Goal: Task Accomplishment & Management: Complete application form

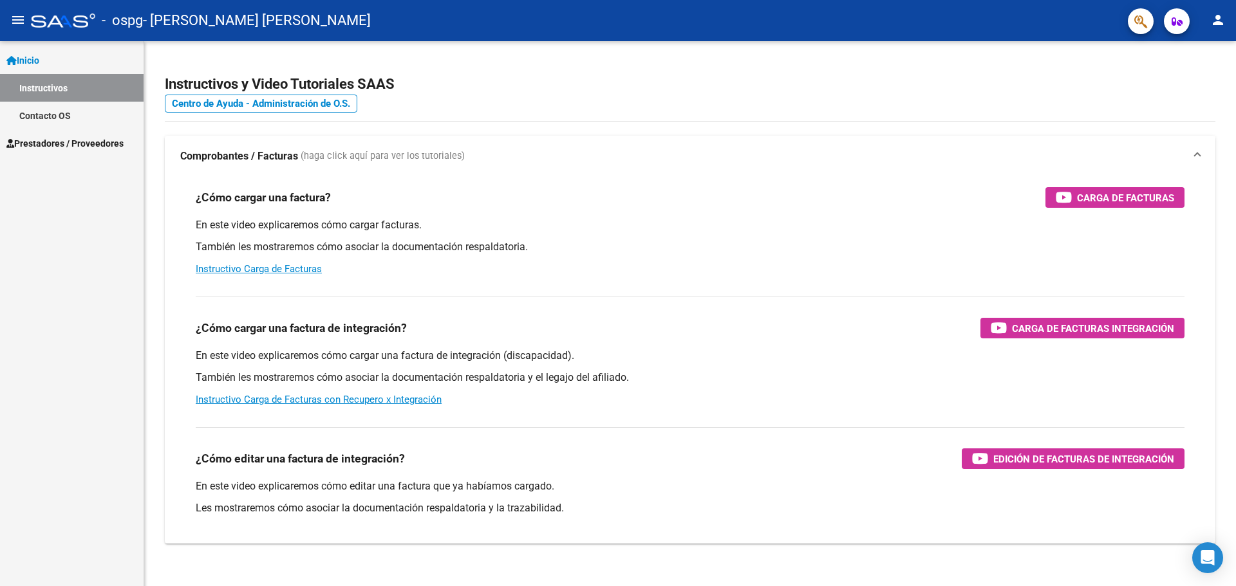
click at [68, 141] on span "Prestadores / Proveedores" at bounding box center [64, 143] width 117 height 14
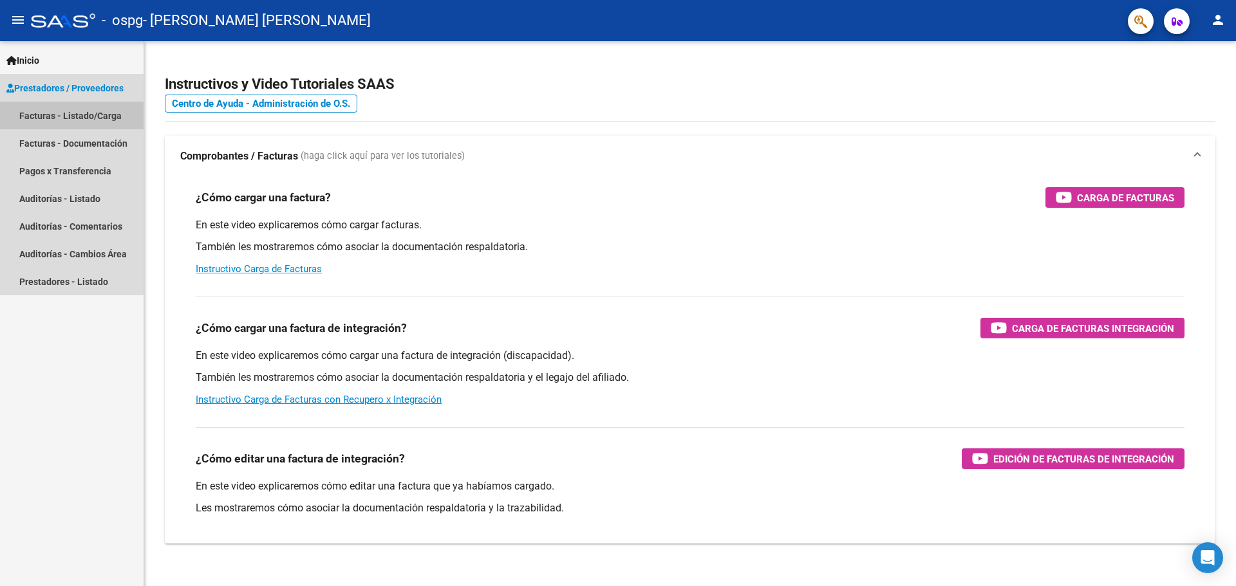
click at [51, 118] on link "Facturas - Listado/Carga" at bounding box center [72, 116] width 144 height 28
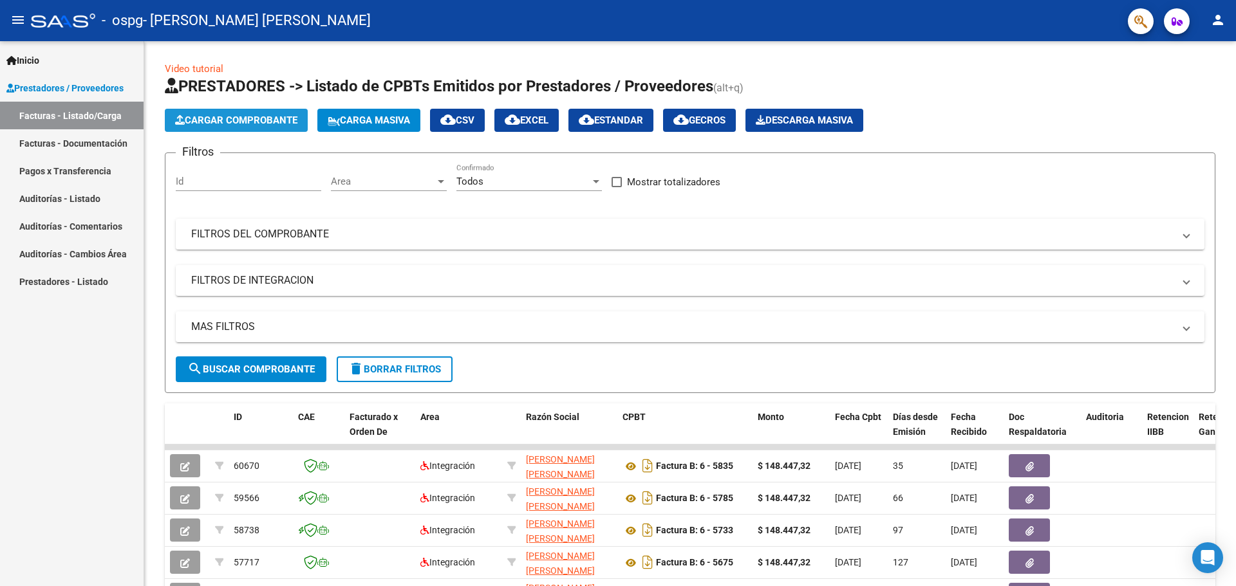
click at [244, 122] on span "Cargar Comprobante" at bounding box center [236, 121] width 122 height 12
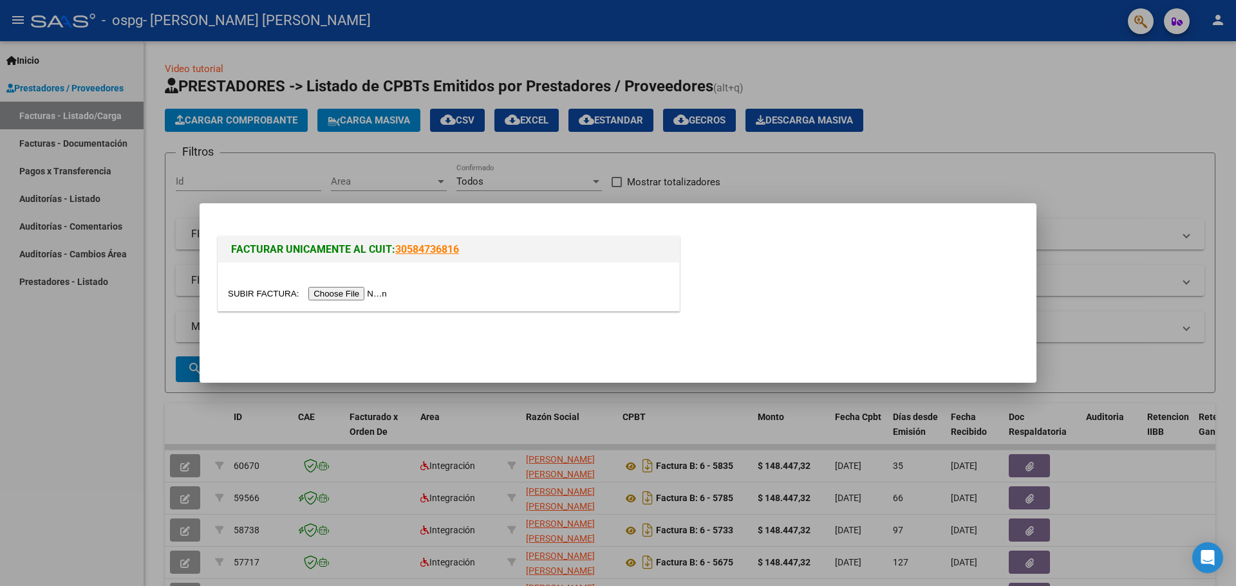
click at [362, 292] on input "file" at bounding box center [309, 294] width 163 height 14
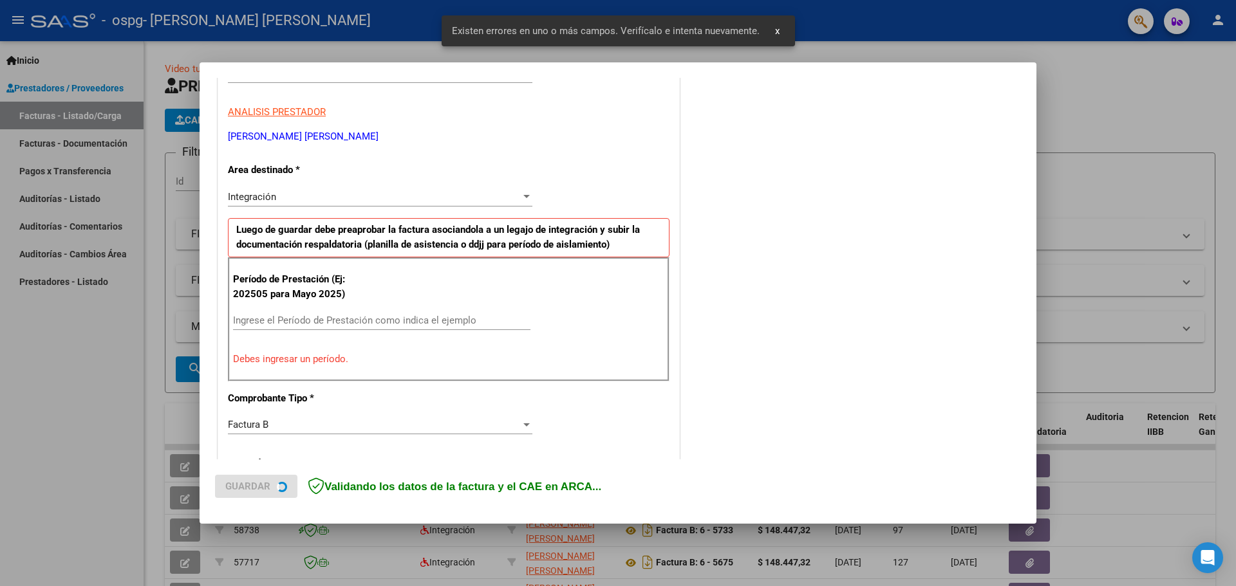
scroll to position [234, 0]
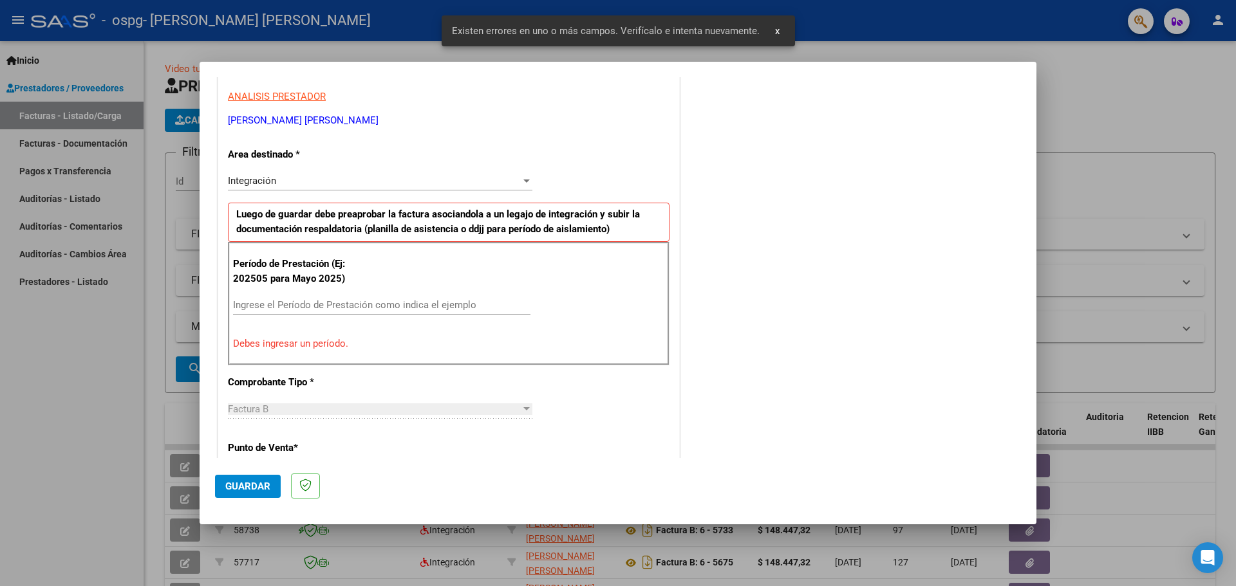
click at [371, 301] on input "Ingrese el Período de Prestación como indica el ejemplo" at bounding box center [381, 305] width 297 height 12
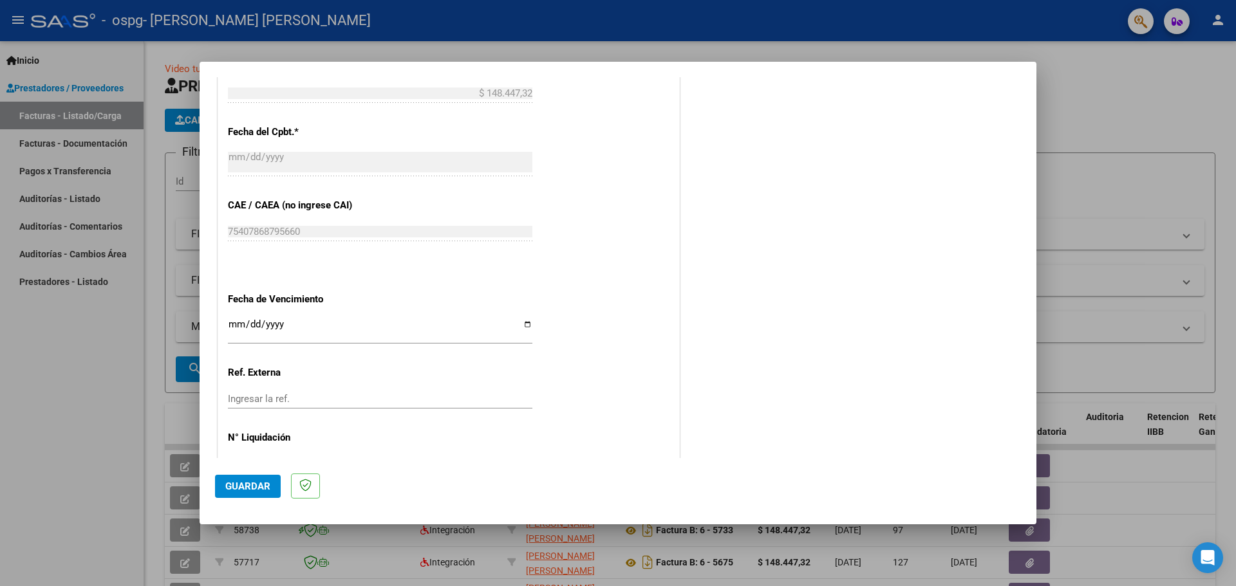
scroll to position [749, 0]
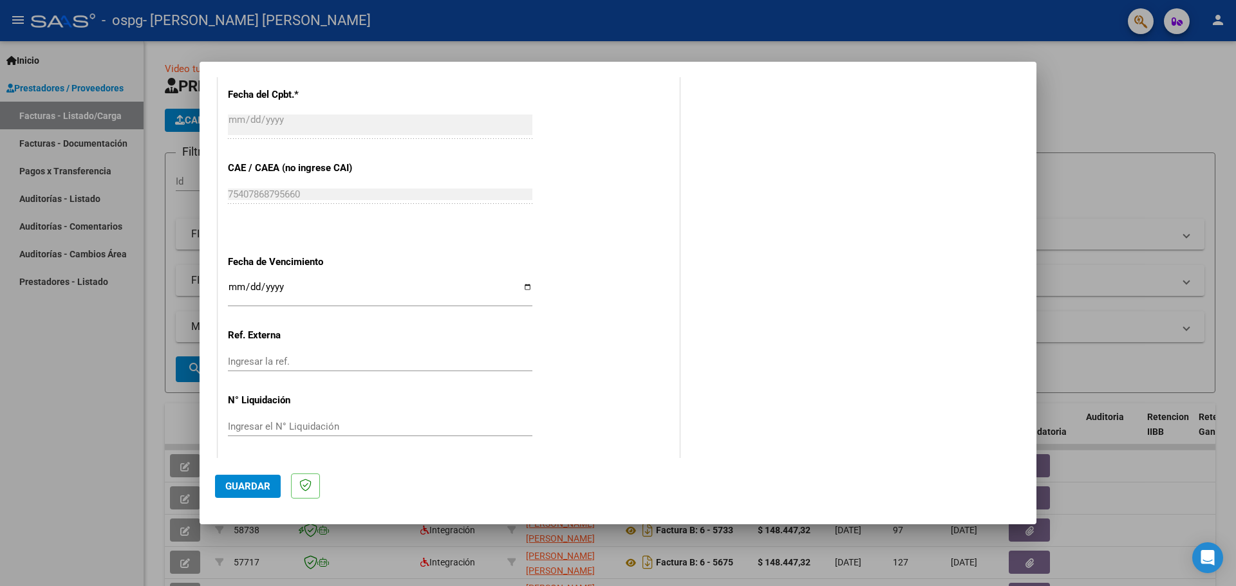
type input "202509"
click at [525, 283] on input "Ingresar la fecha" at bounding box center [380, 292] width 304 height 21
type input "[DATE]"
click at [248, 488] on span "Guardar" at bounding box center [247, 487] width 45 height 12
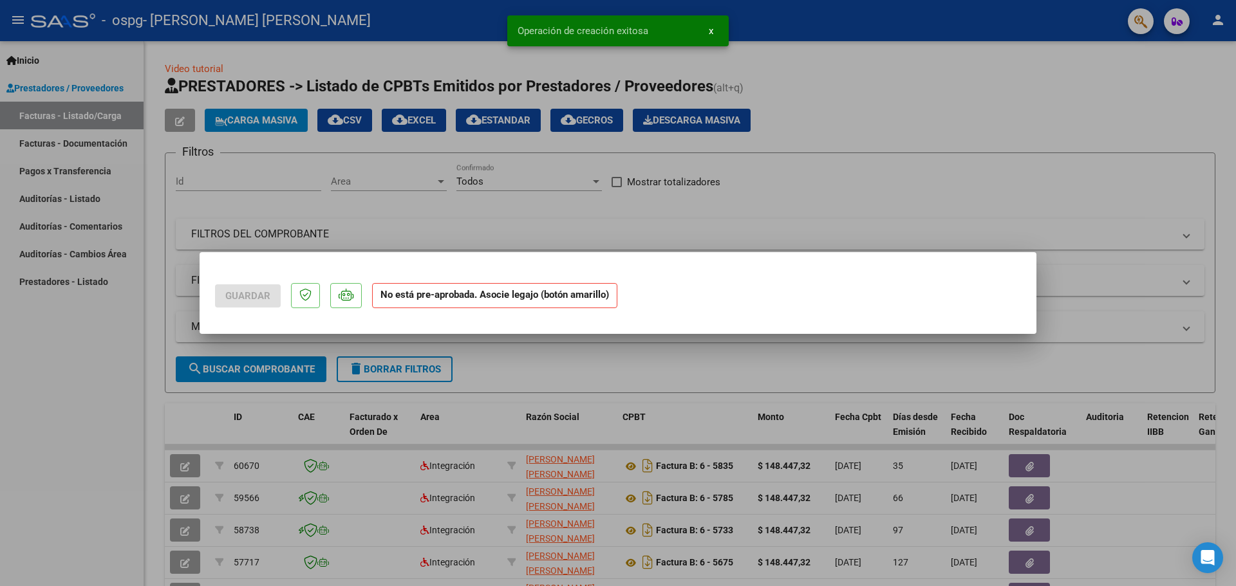
scroll to position [0, 0]
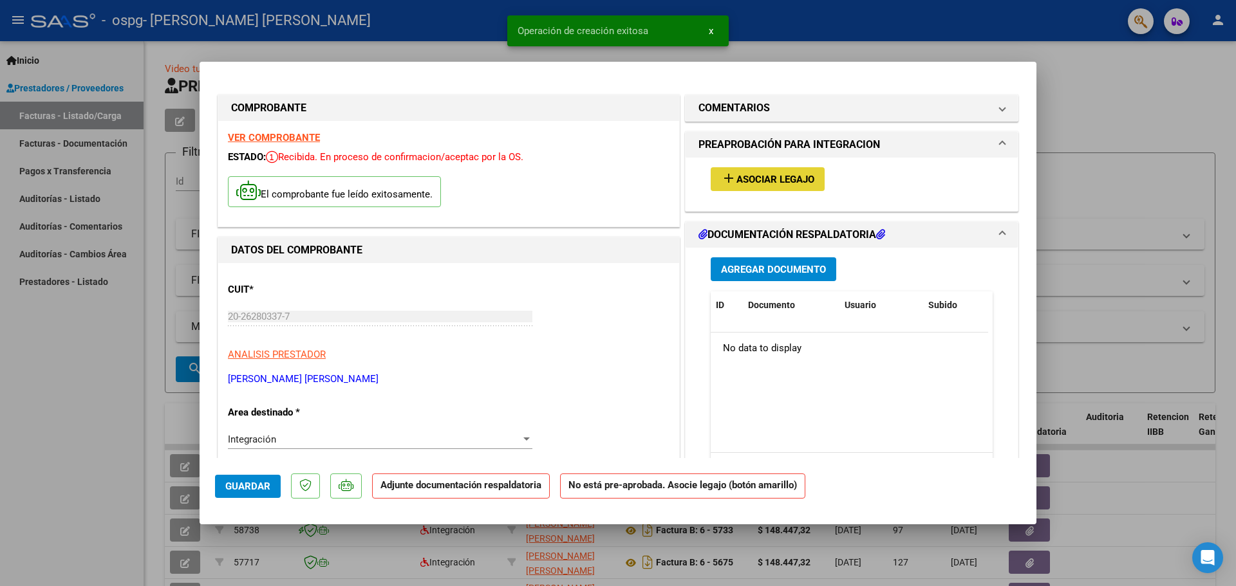
click at [749, 177] on span "Asociar Legajo" at bounding box center [775, 180] width 78 height 12
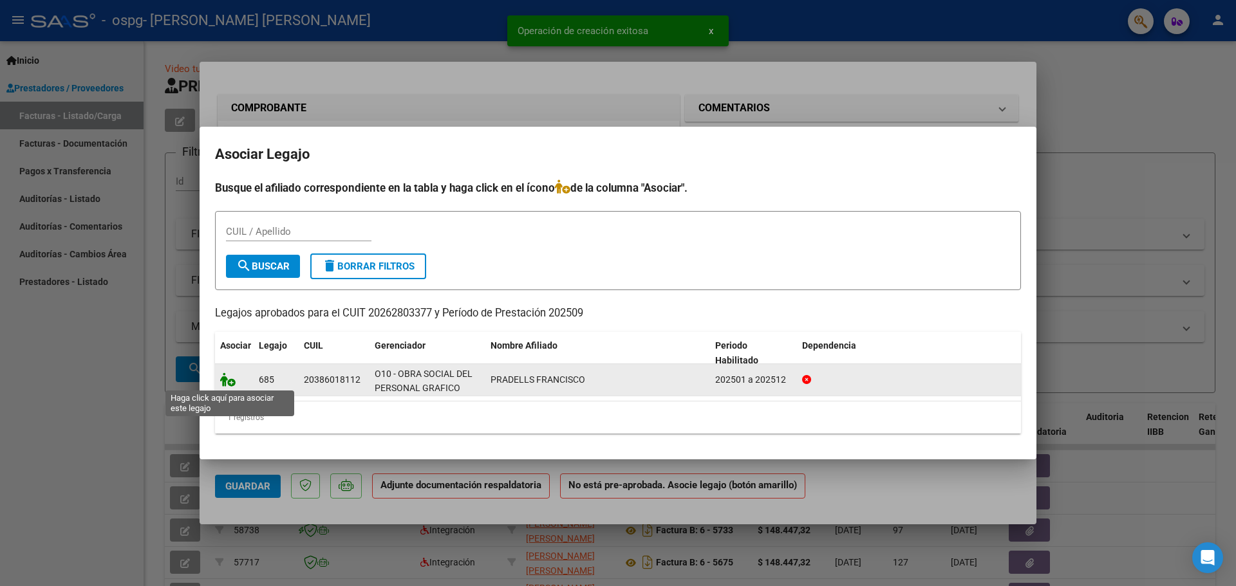
click at [229, 379] on icon at bounding box center [227, 380] width 15 height 14
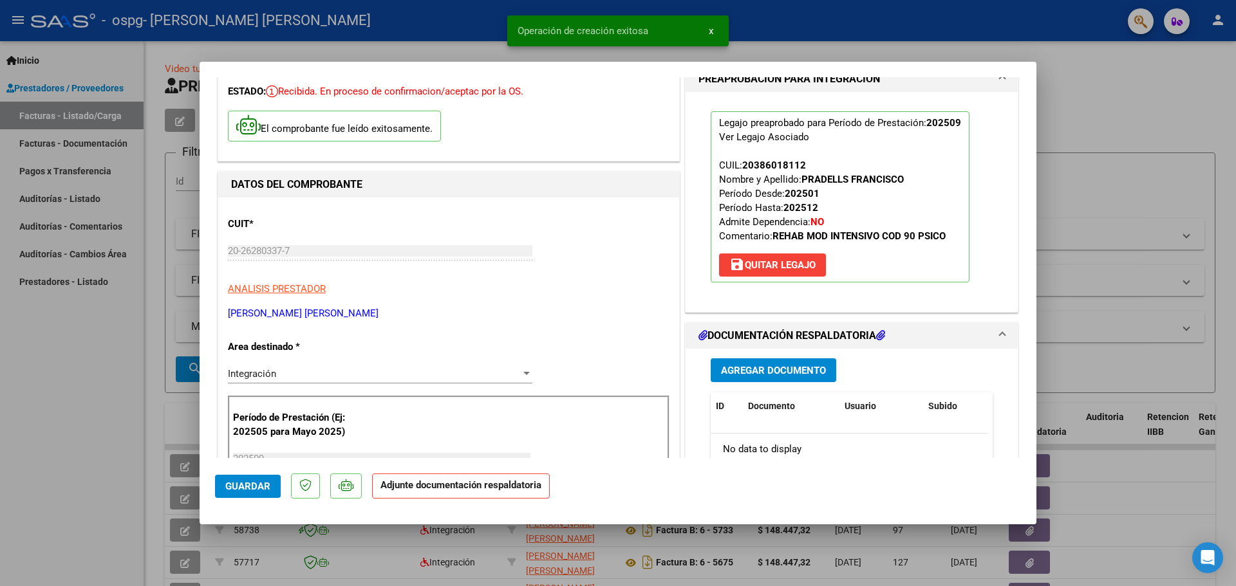
scroll to position [193, 0]
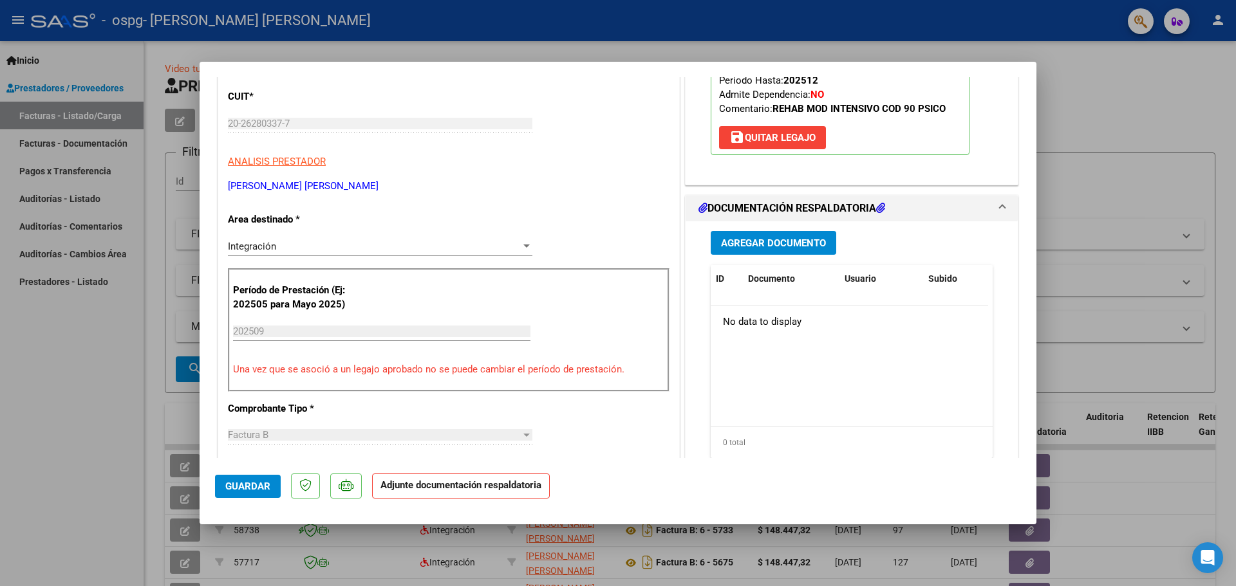
click at [768, 241] on span "Agregar Documento" at bounding box center [773, 244] width 105 height 12
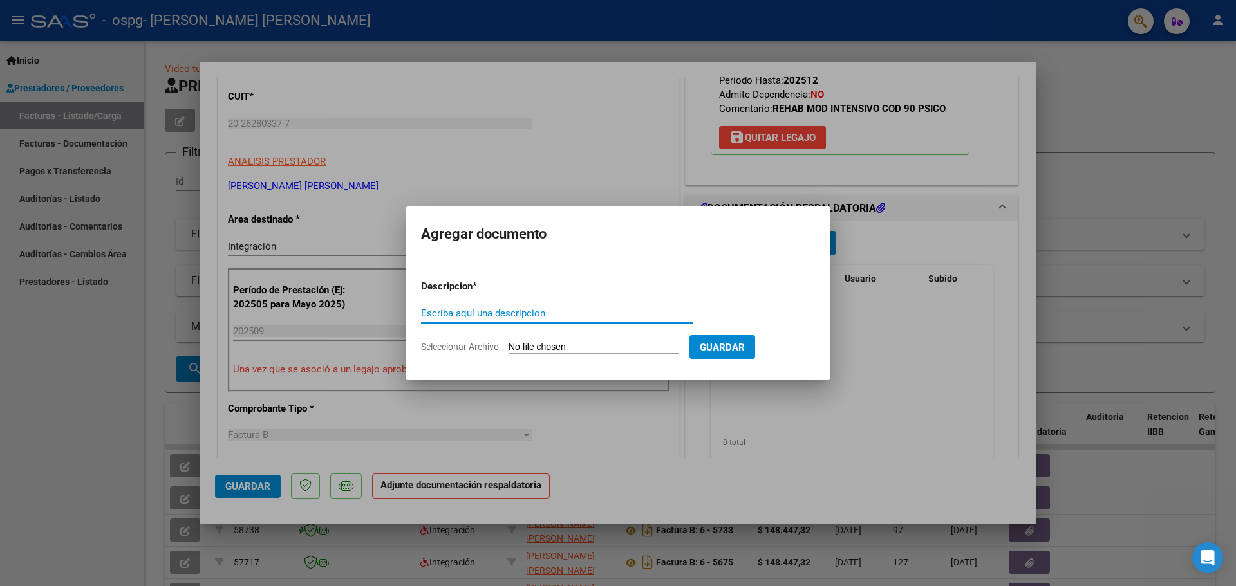
click at [545, 348] on input "Seleccionar Archivo" at bounding box center [593, 348] width 171 height 12
type input "C:\fakepath\Pradells Francisco - Asistencia 09.pdf"
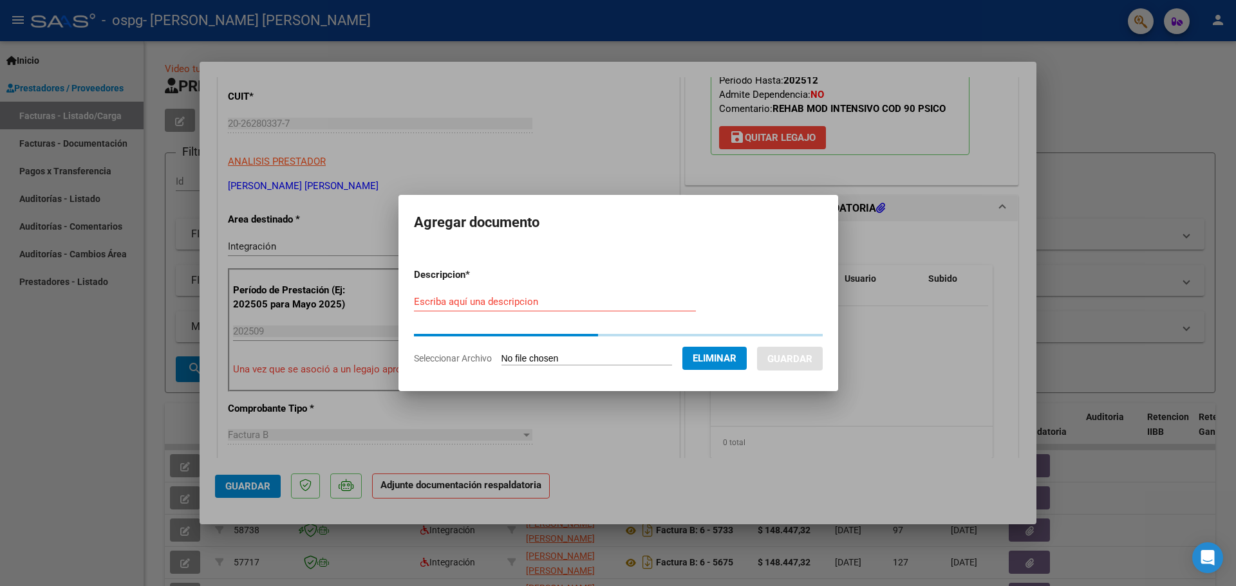
click at [516, 304] on input "Escriba aquí una descripcion" at bounding box center [555, 302] width 282 height 12
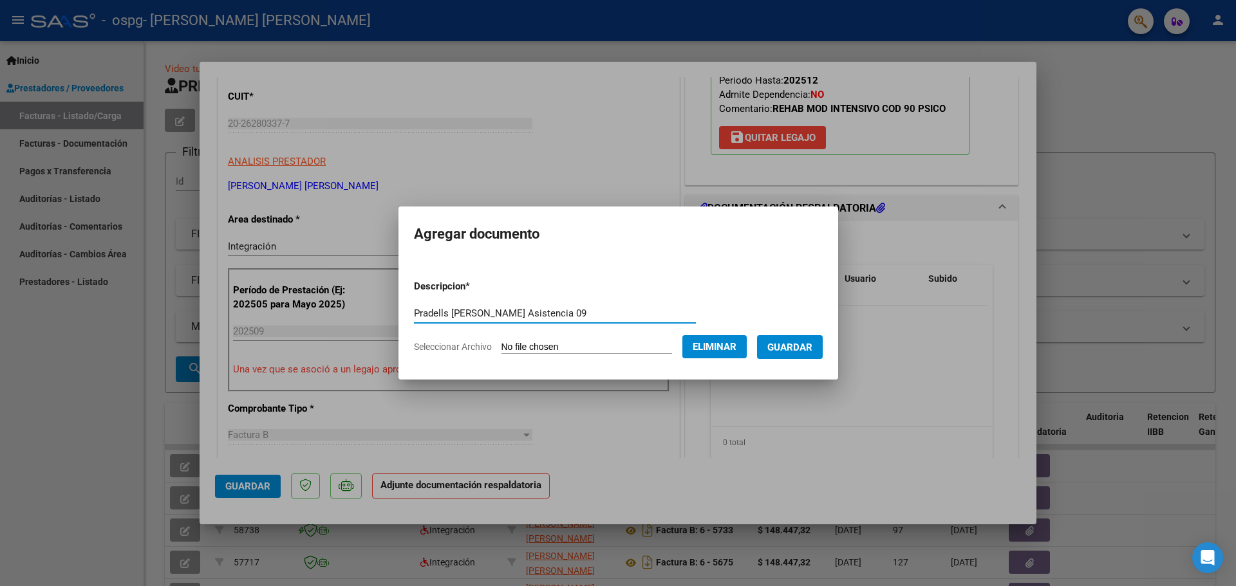
type input "Pradells [PERSON_NAME] Asistencia 09"
click at [807, 342] on span "Guardar" at bounding box center [789, 348] width 45 height 12
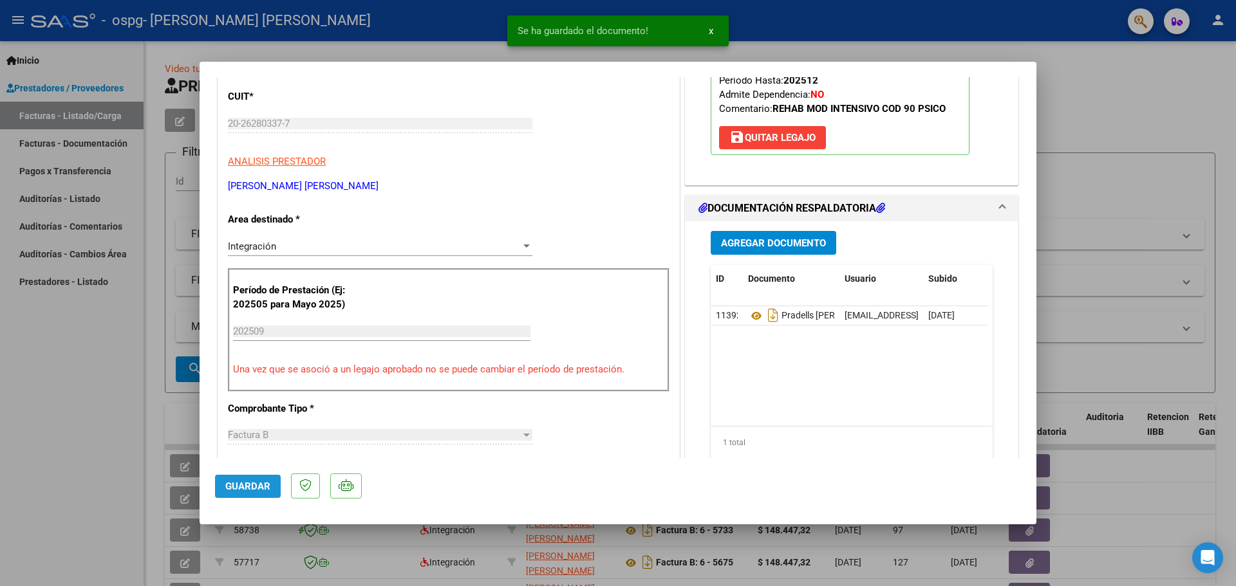
click at [235, 488] on span "Guardar" at bounding box center [247, 487] width 45 height 12
type input "$ 0,00"
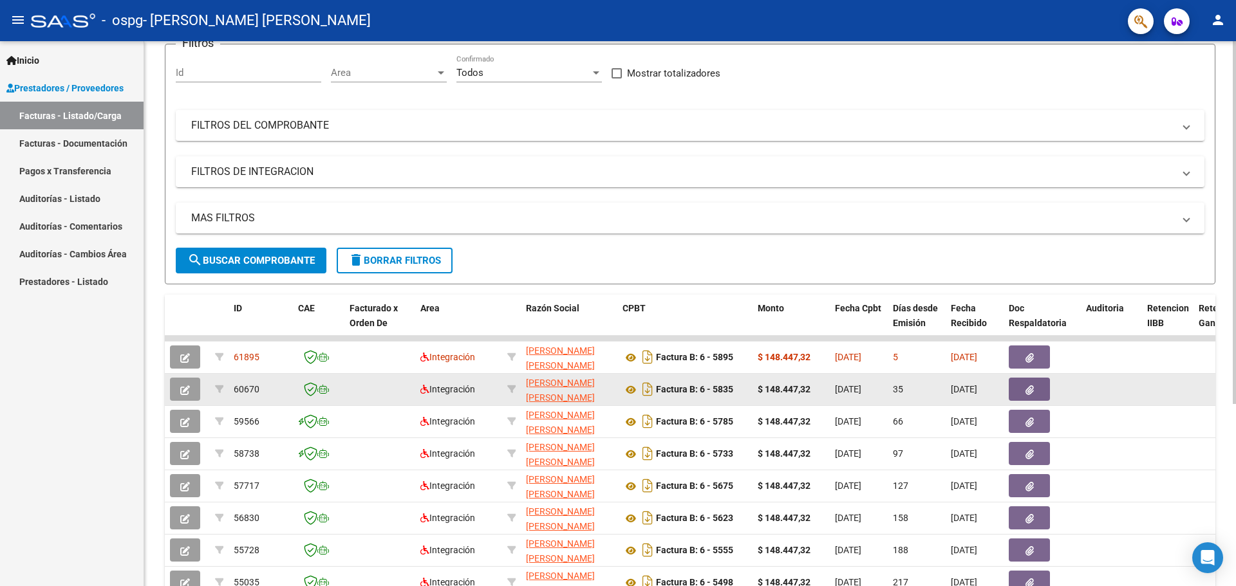
scroll to position [129, 0]
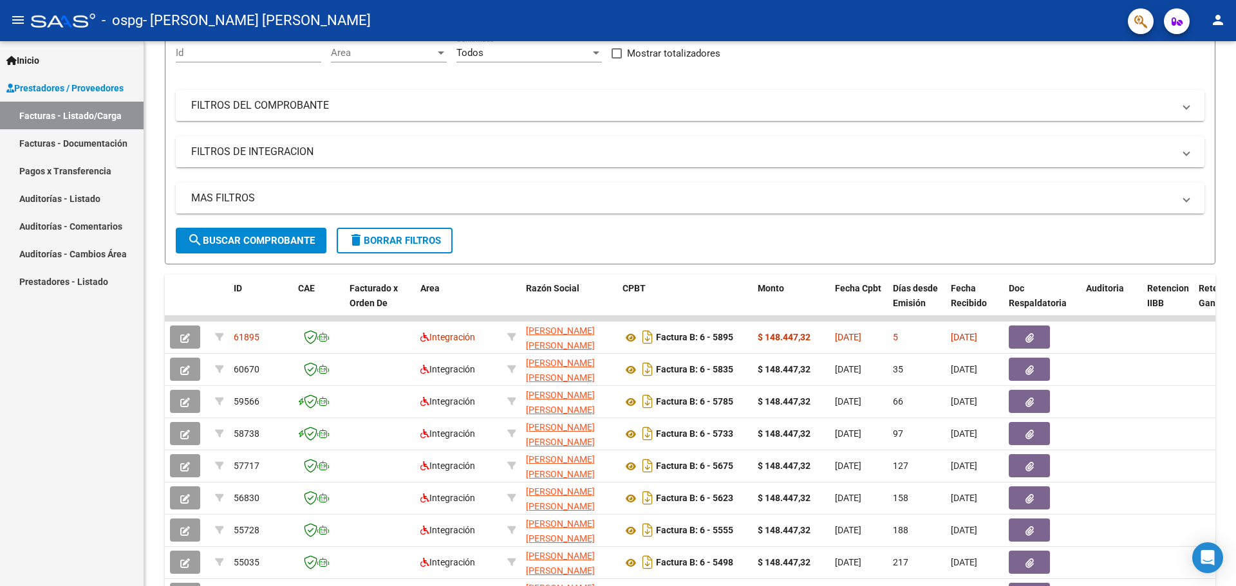
click at [1221, 19] on mat-icon "person" at bounding box center [1217, 19] width 15 height 15
click at [1191, 84] on button "exit_to_app Salir" at bounding box center [1191, 85] width 79 height 31
